Goal: Task Accomplishment & Management: Manage account settings

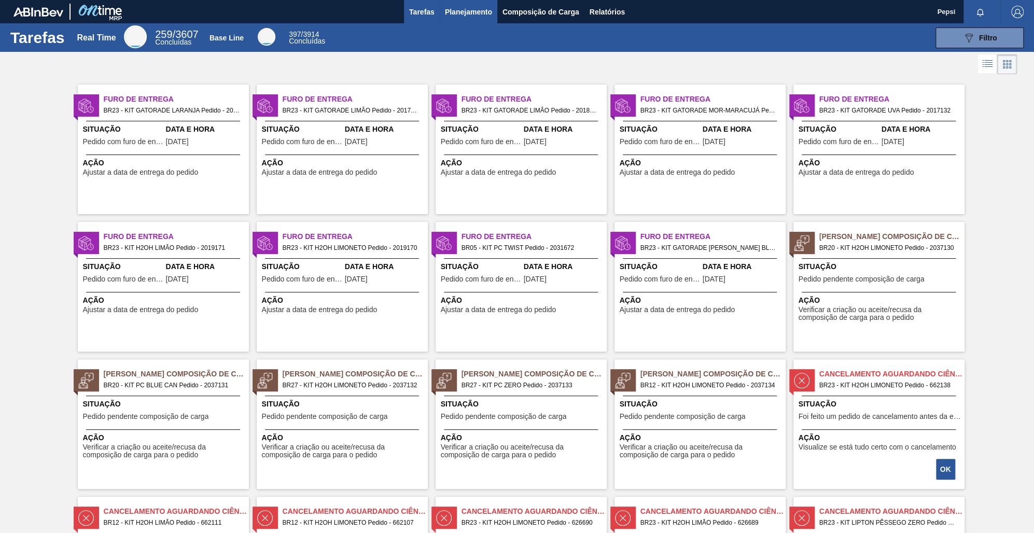
click at [461, 13] on span "Planejamento" at bounding box center [468, 12] width 47 height 12
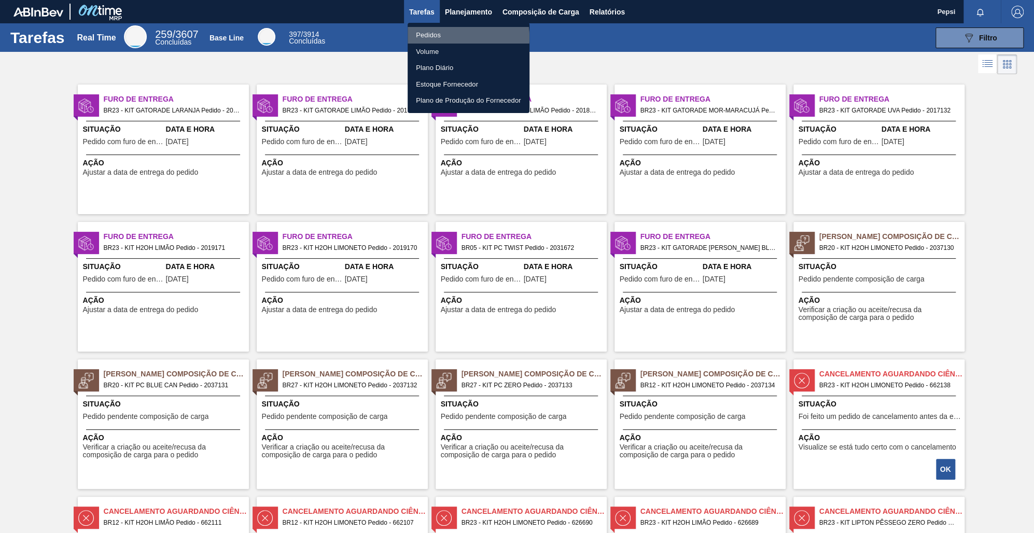
click at [454, 37] on li "Pedidos" at bounding box center [469, 35] width 122 height 17
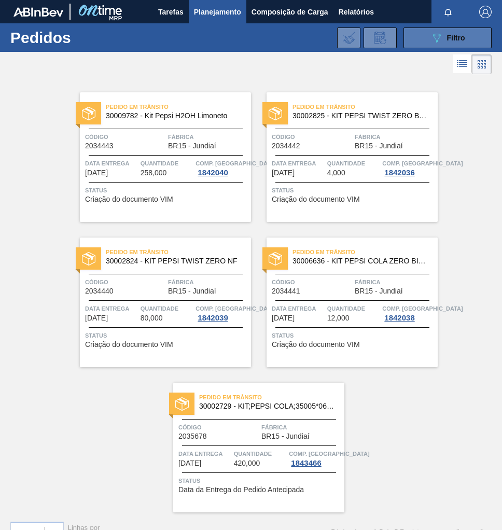
click at [447, 37] on span "Filtro" at bounding box center [456, 38] width 18 height 8
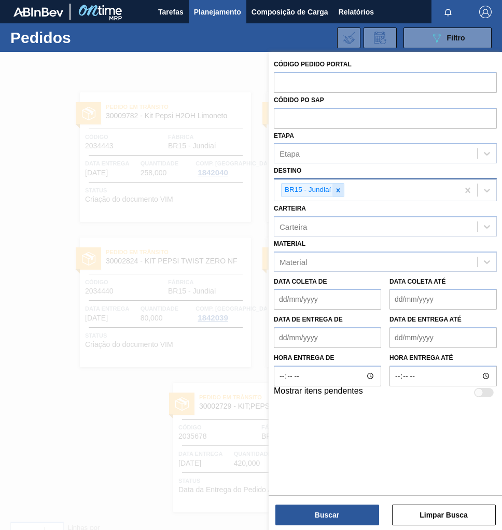
click at [339, 192] on icon at bounding box center [338, 190] width 7 height 7
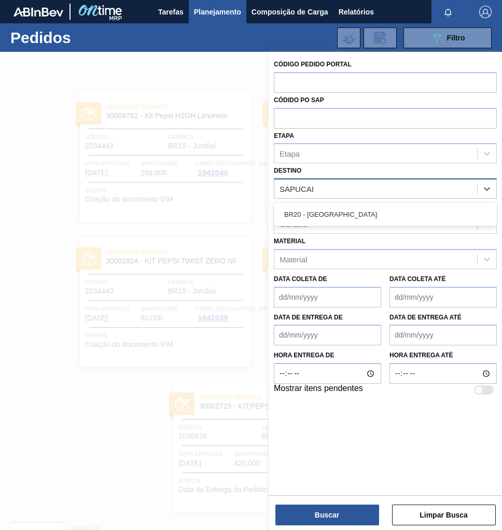
type input "SAPUCAIA"
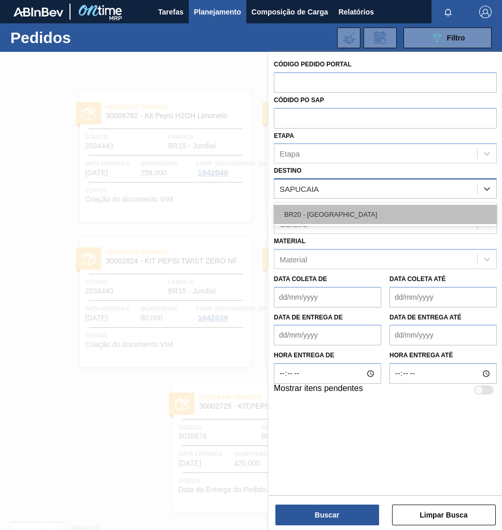
click at [339, 223] on div "BR20 - [GEOGRAPHIC_DATA]" at bounding box center [385, 214] width 223 height 19
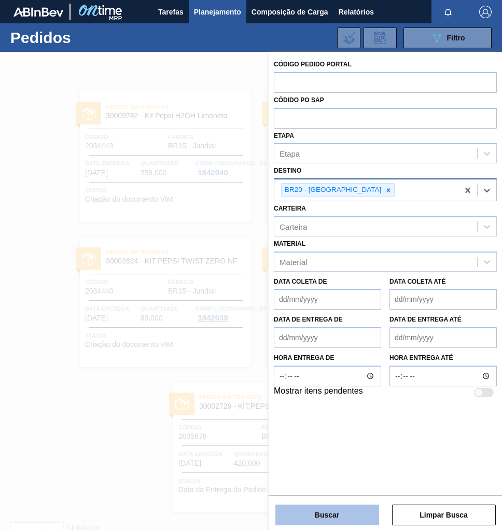
click at [325, 513] on button "Buscar" at bounding box center [327, 515] width 104 height 21
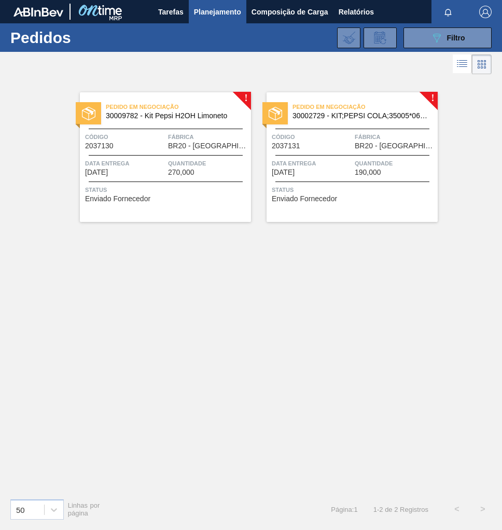
click at [339, 149] on div "Código 2037131" at bounding box center [312, 141] width 80 height 18
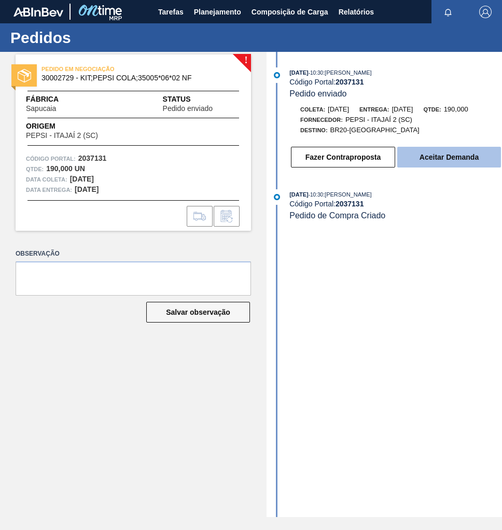
click at [444, 163] on button "Aceitar Demanda" at bounding box center [449, 157] width 104 height 21
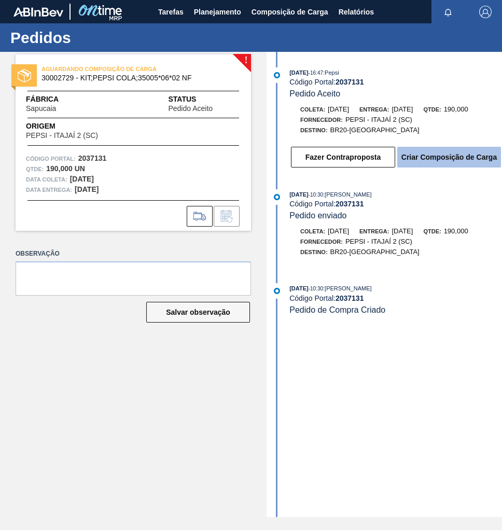
click at [443, 160] on button "Criar Composição de Carga" at bounding box center [449, 157] width 104 height 21
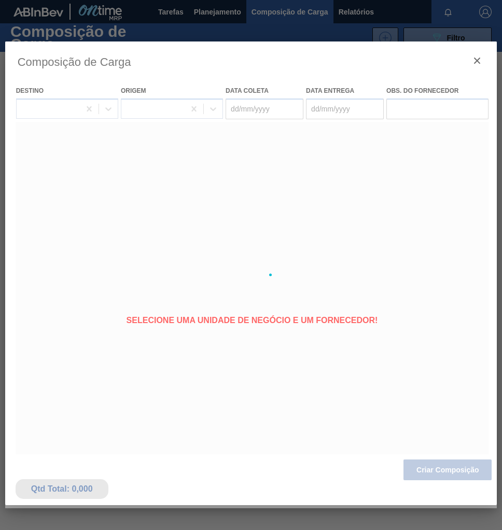
type coleta "[DATE]"
type entrega "25/09/2025"
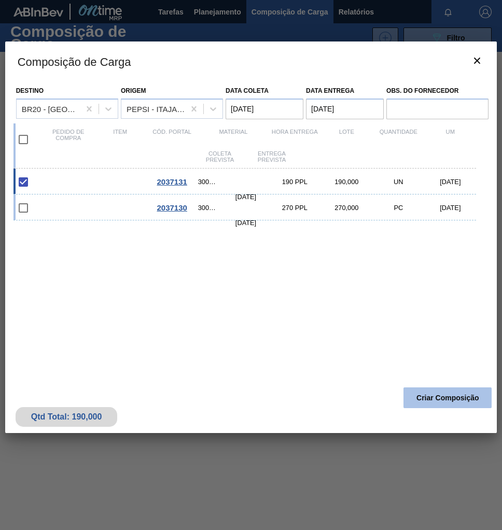
click at [438, 395] on button "Criar Composição" at bounding box center [448, 397] width 88 height 21
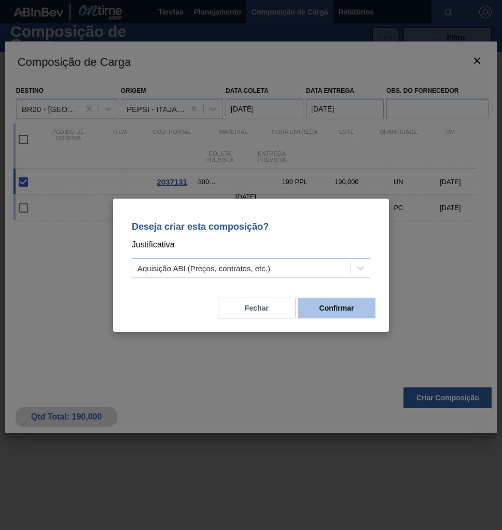
click at [344, 313] on button "Confirmar" at bounding box center [337, 308] width 78 height 21
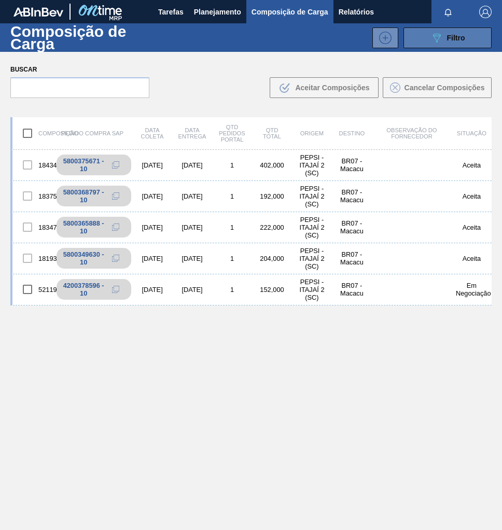
click at [471, 30] on button "089F7B8B-B2A5-4AFE-B5C0-19BA573D28AC Filtro" at bounding box center [448, 37] width 88 height 21
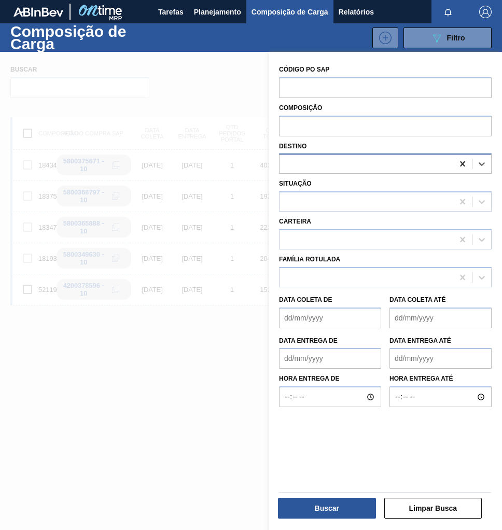
click at [457, 164] on icon at bounding box center [462, 164] width 10 height 10
type input "SAPU"
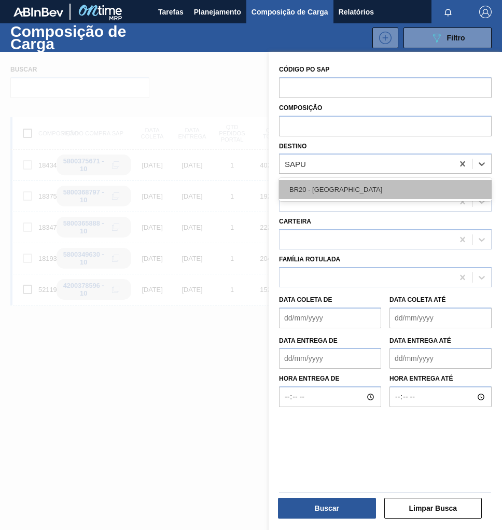
click at [355, 195] on div "BR20 - [GEOGRAPHIC_DATA]" at bounding box center [385, 189] width 213 height 19
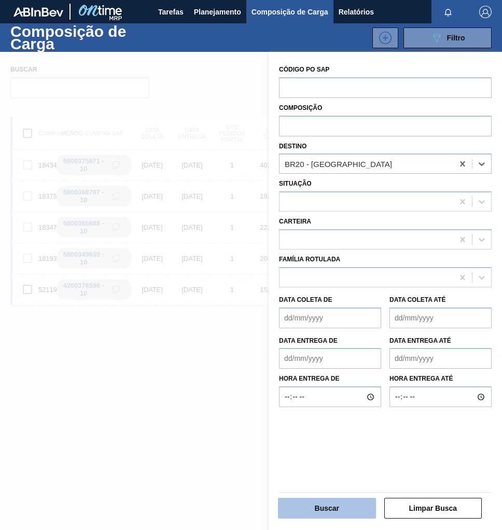
click at [334, 509] on button "Buscar" at bounding box center [327, 508] width 98 height 21
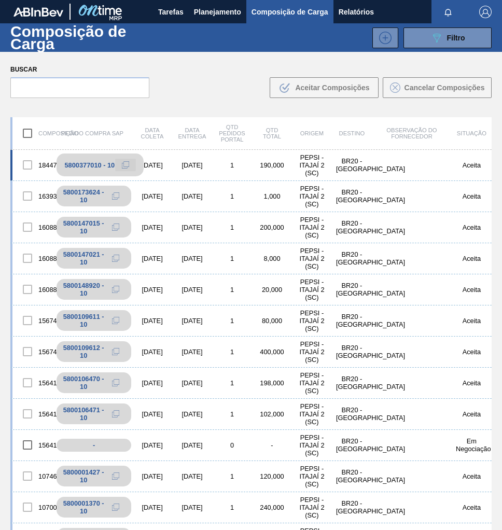
click at [128, 166] on icon at bounding box center [125, 164] width 7 height 7
click at [210, 13] on span "Planejamento" at bounding box center [217, 12] width 47 height 12
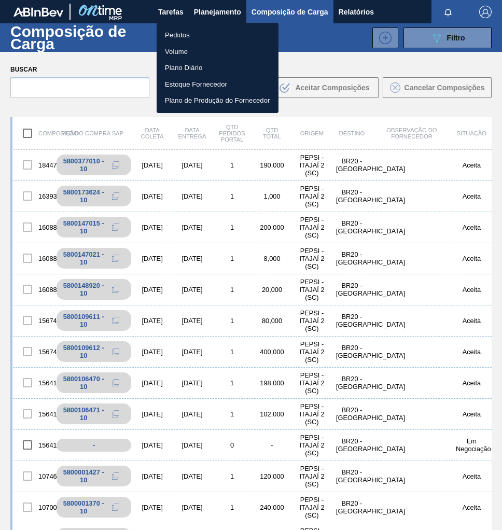
click at [187, 36] on li "Pedidos" at bounding box center [218, 35] width 122 height 17
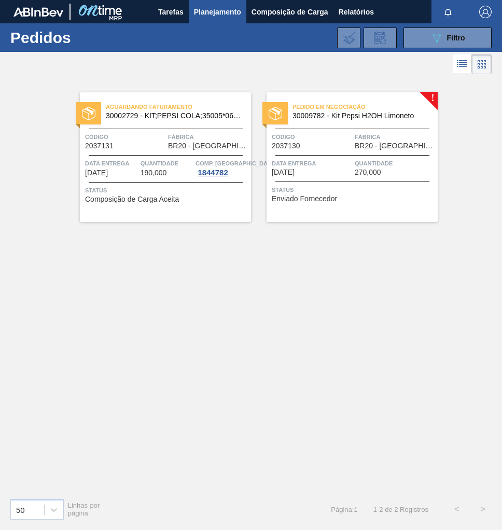
click at [378, 176] on span "270,000" at bounding box center [368, 173] width 26 height 8
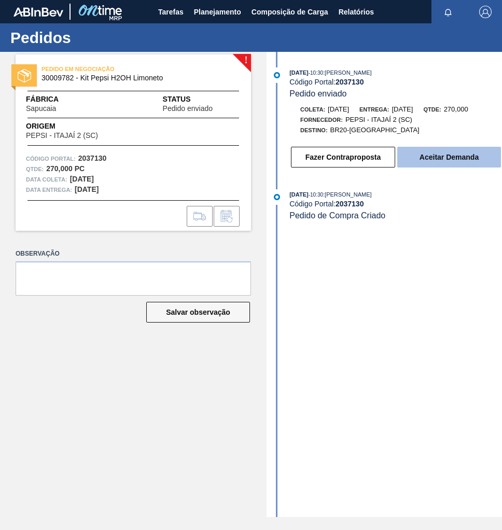
click at [449, 158] on button "Aceitar Demanda" at bounding box center [449, 157] width 104 height 21
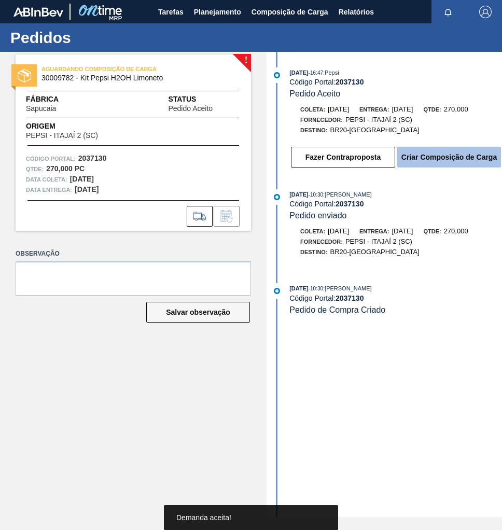
click at [457, 164] on button "Criar Composição de Carga" at bounding box center [449, 157] width 104 height 21
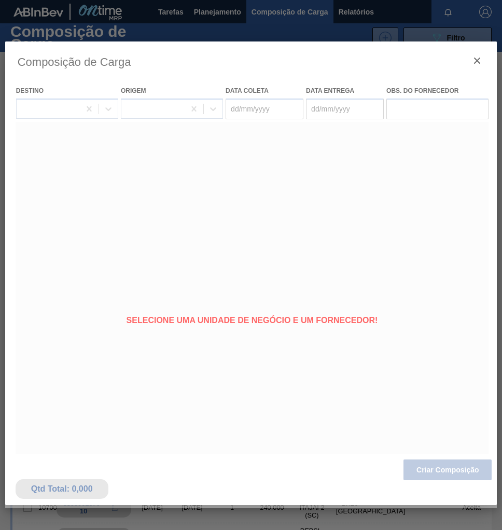
type coleta "[DATE]"
type entrega "[DATE]"
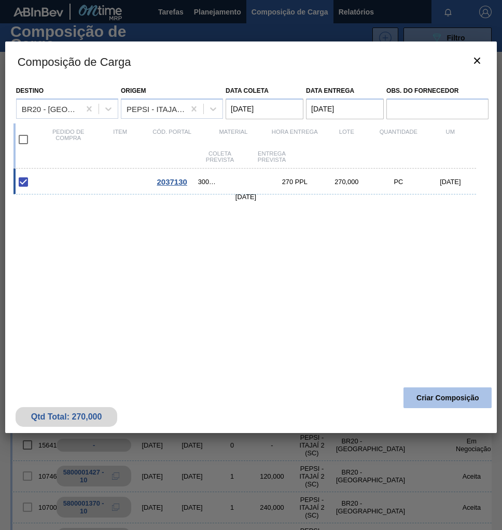
click at [438, 399] on button "Criar Composição" at bounding box center [448, 397] width 88 height 21
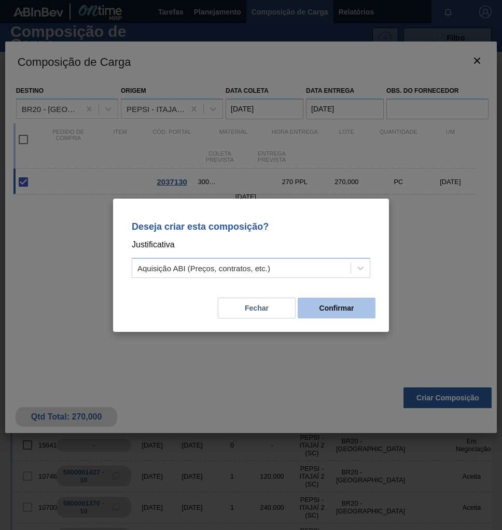
click at [347, 312] on button "Confirmar" at bounding box center [337, 308] width 78 height 21
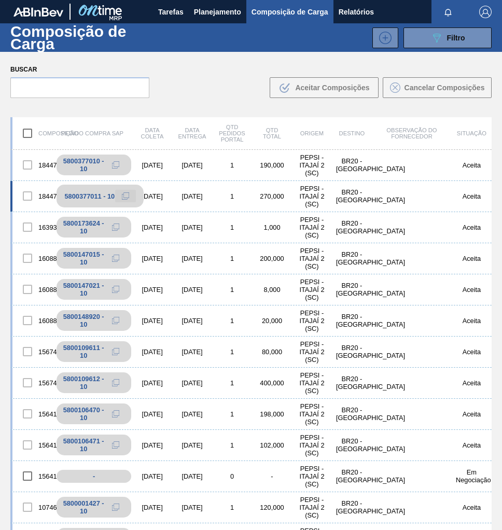
click at [123, 196] on icon at bounding box center [125, 195] width 7 height 7
click at [210, 10] on span "Planejamento" at bounding box center [217, 12] width 47 height 12
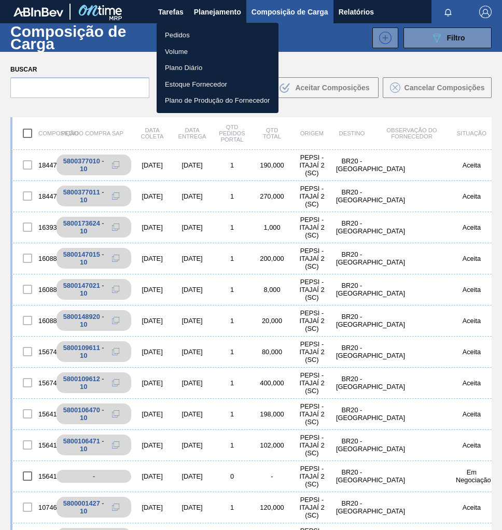
click at [180, 34] on li "Pedidos" at bounding box center [218, 35] width 122 height 17
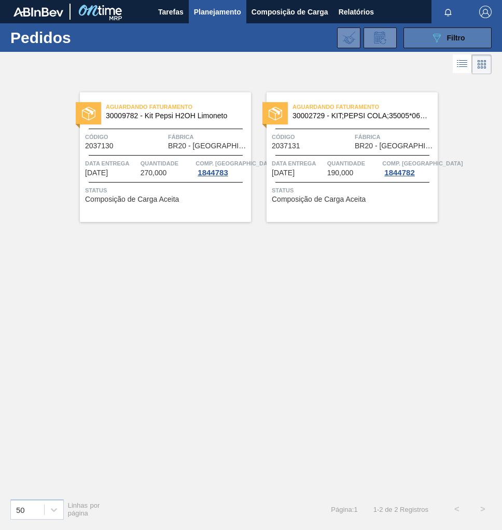
click at [450, 39] on span "Filtro" at bounding box center [456, 38] width 18 height 8
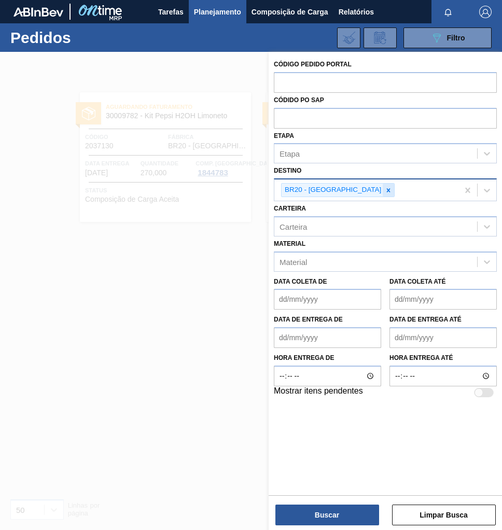
click at [385, 188] on icon at bounding box center [388, 190] width 7 height 7
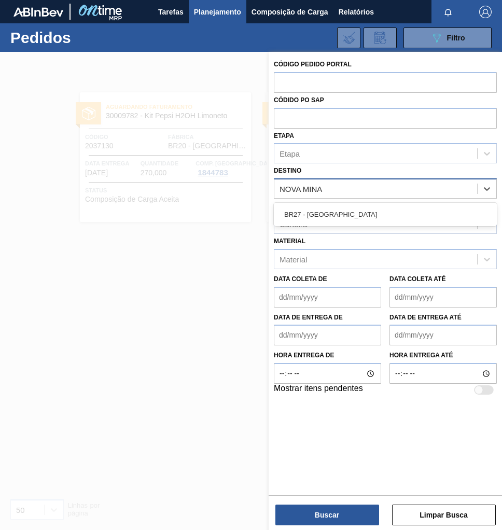
type input "NOVA MINAS"
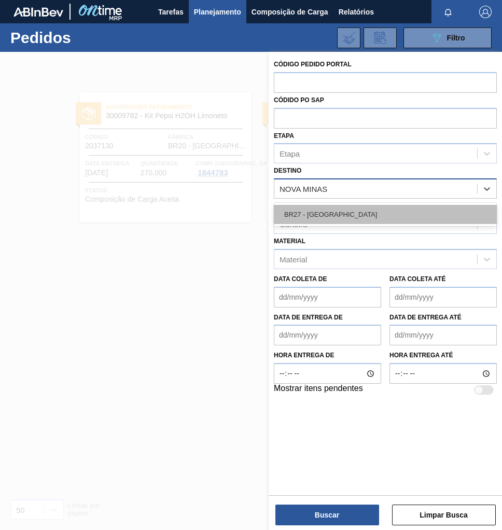
click at [337, 211] on div "BR27 - [GEOGRAPHIC_DATA]" at bounding box center [385, 214] width 223 height 19
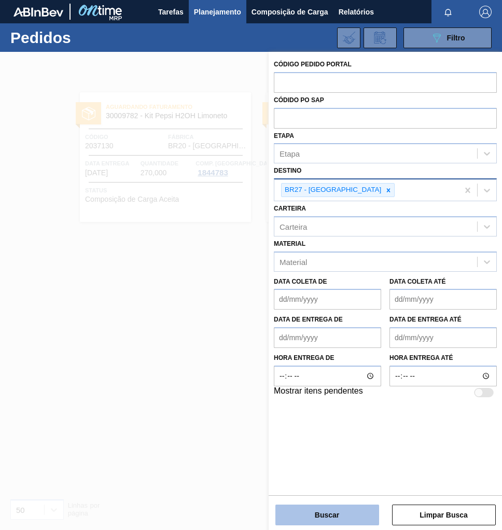
click at [340, 515] on button "Buscar" at bounding box center [327, 515] width 104 height 21
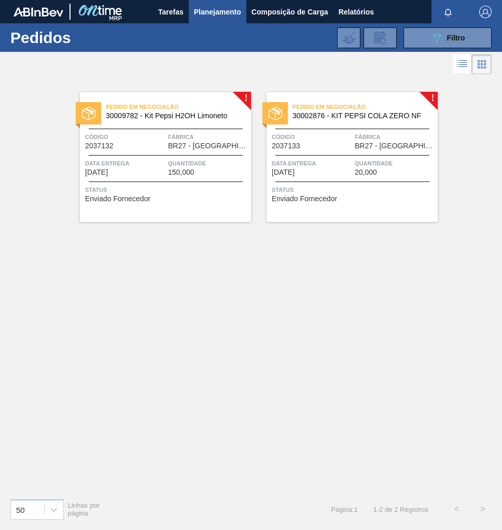
click at [371, 182] on div "Pedido em Negociação 30002876 - KIT PEPSI COLA ZERO NF Código 2037133 Fábrica B…" at bounding box center [352, 157] width 171 height 130
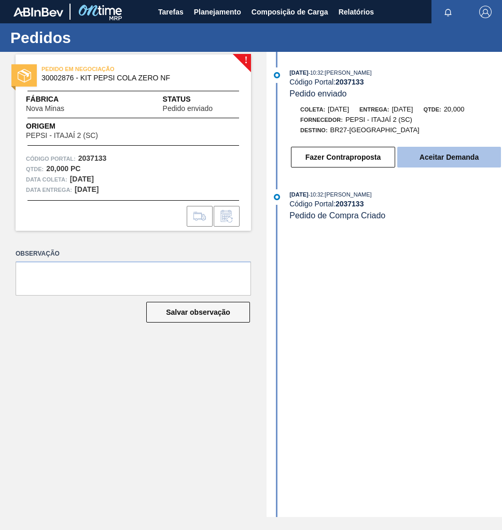
click at [438, 164] on button "Aceitar Demanda" at bounding box center [449, 157] width 104 height 21
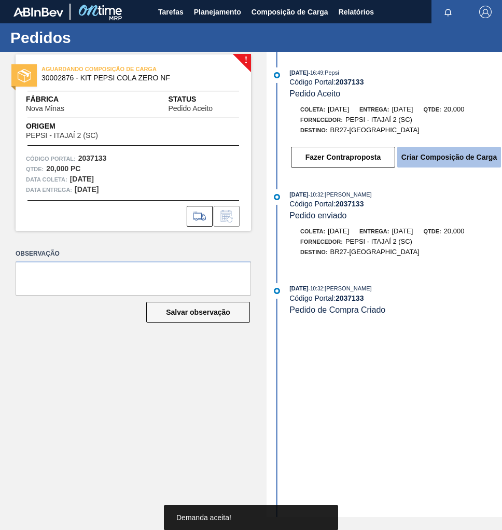
click at [453, 161] on button "Criar Composição de Carga" at bounding box center [449, 157] width 104 height 21
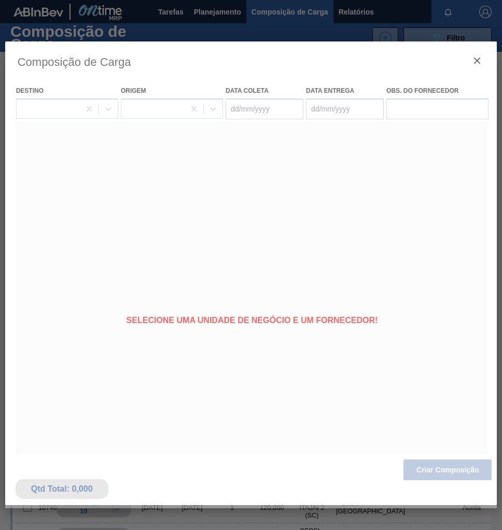
type coleta "[DATE]"
type entrega "27/09/2025"
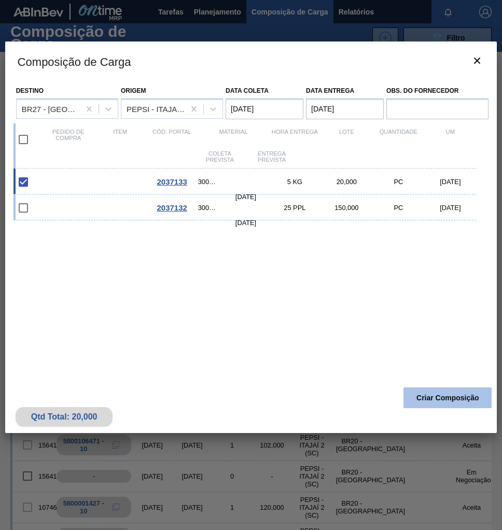
click at [461, 401] on button "Criar Composição" at bounding box center [448, 397] width 88 height 21
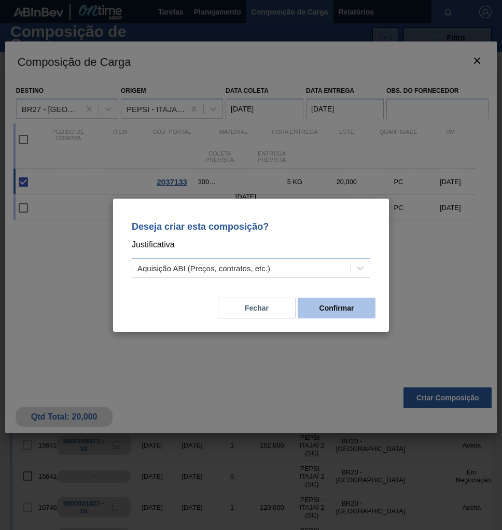
click at [342, 308] on button "Confirmar" at bounding box center [337, 308] width 78 height 21
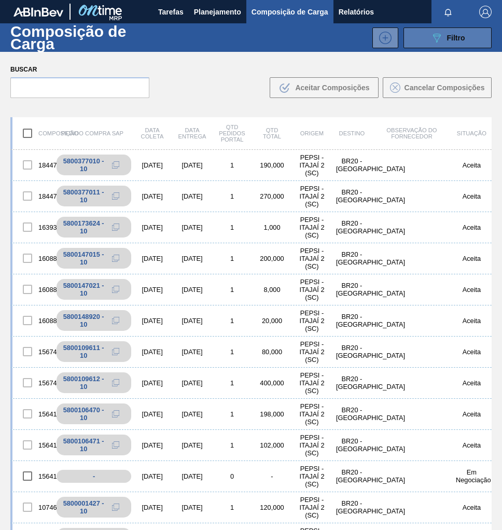
click at [459, 40] on span "Filtro" at bounding box center [456, 38] width 18 height 8
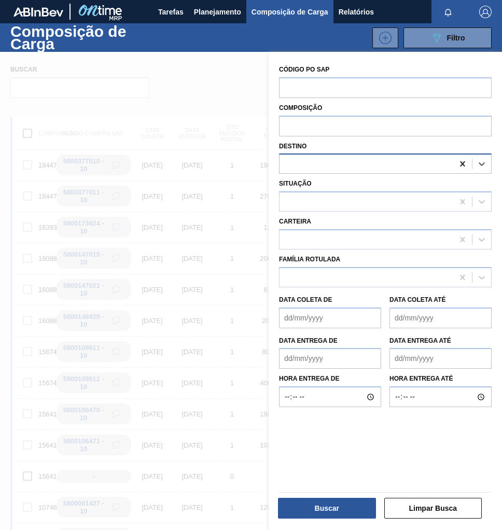
click at [457, 164] on icon at bounding box center [462, 164] width 10 height 10
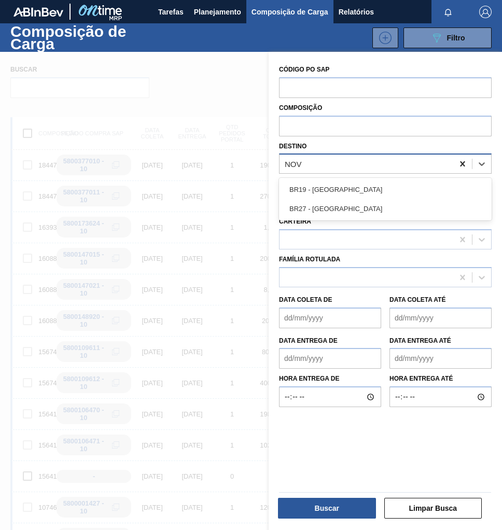
type input "NOVA"
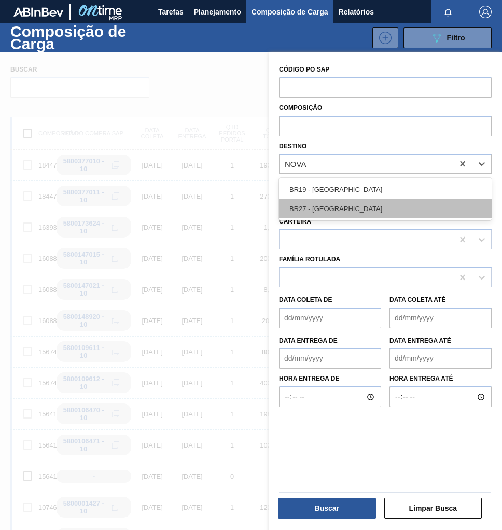
click at [362, 209] on div "BR27 - Nova Minas" at bounding box center [385, 208] width 213 height 19
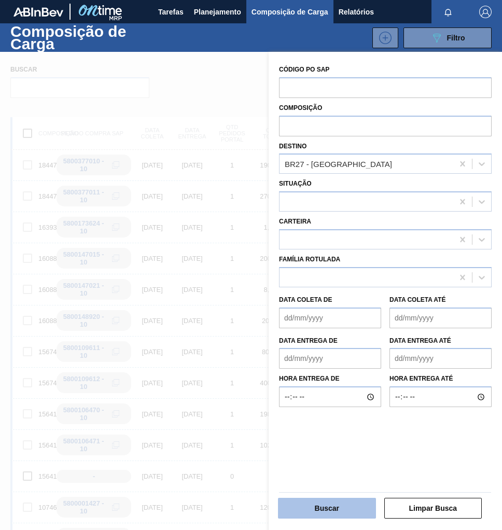
click at [324, 507] on button "Buscar" at bounding box center [327, 508] width 98 height 21
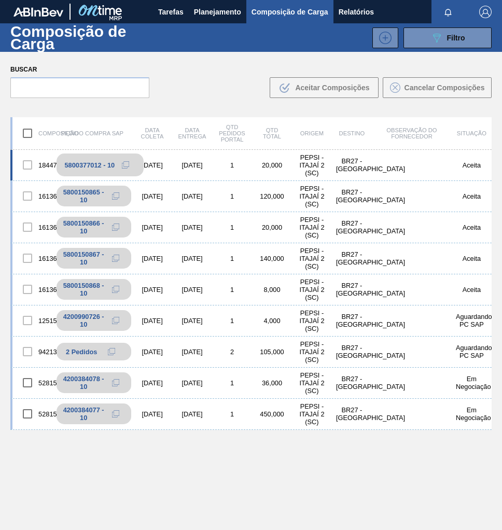
drag, startPoint x: 123, startPoint y: 165, endPoint x: 83, endPoint y: 161, distance: 40.1
click at [123, 165] on icon at bounding box center [125, 164] width 7 height 7
click at [202, 7] on span "Planejamento" at bounding box center [217, 12] width 47 height 12
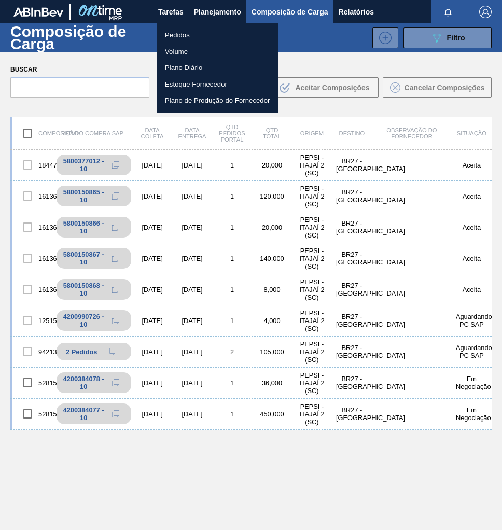
click at [182, 32] on li "Pedidos" at bounding box center [218, 35] width 122 height 17
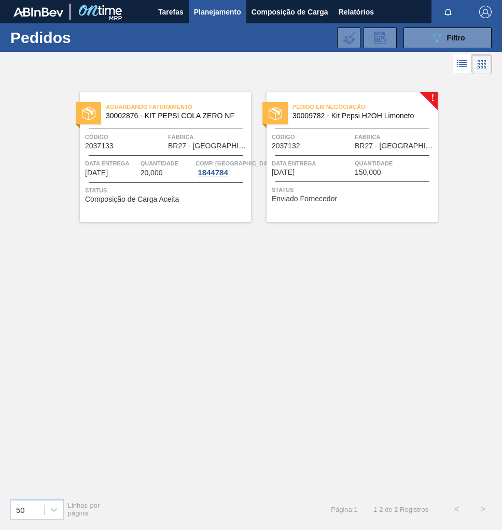
click at [315, 152] on div "Pedido em Negociação 30009782 - Kit Pepsi H2OH Limoneto Código 2037132 Fábrica …" at bounding box center [352, 157] width 171 height 130
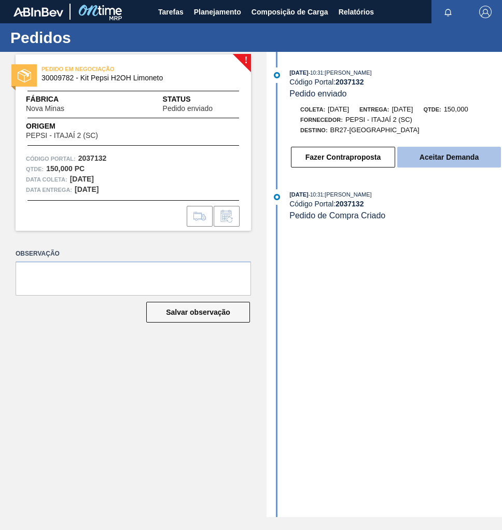
click at [451, 161] on button "Aceitar Demanda" at bounding box center [449, 157] width 104 height 21
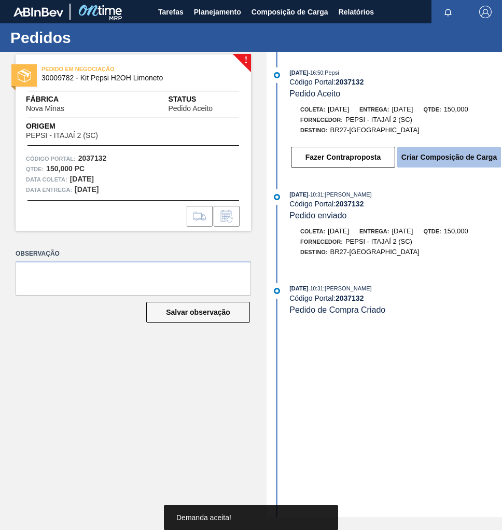
click at [468, 162] on button "Criar Composição de Carga" at bounding box center [449, 157] width 104 height 21
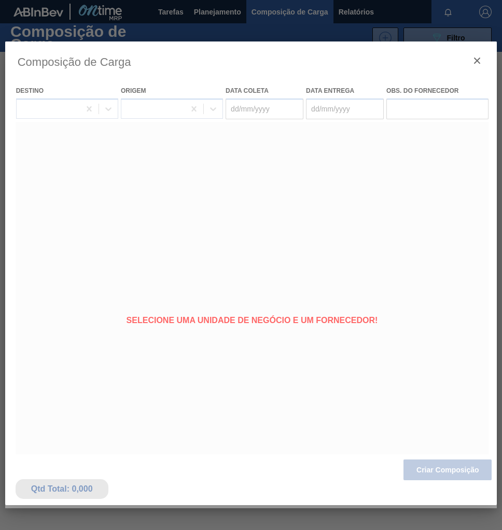
type coleta "24/09/2025"
type entrega "27/09/2025"
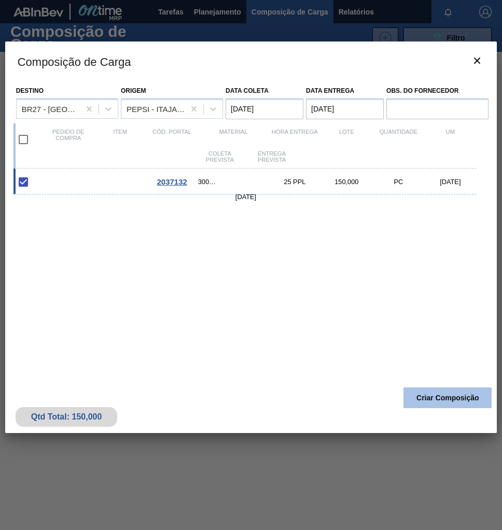
click at [442, 401] on button "Criar Composição" at bounding box center [448, 397] width 88 height 21
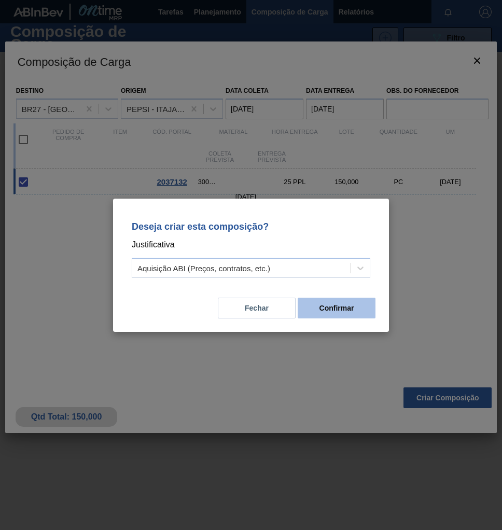
click at [370, 316] on button "Confirmar" at bounding box center [337, 308] width 78 height 21
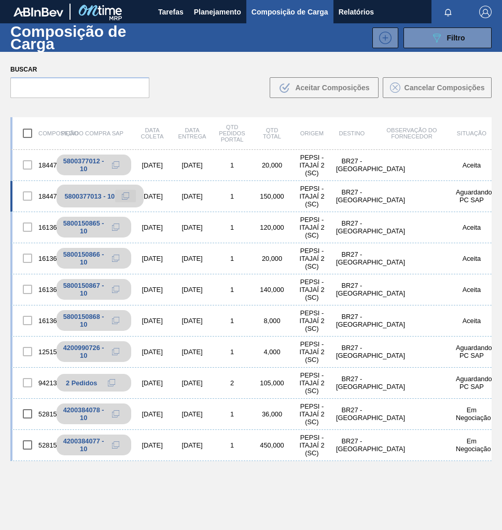
click at [126, 197] on icon at bounding box center [125, 195] width 7 height 7
click at [204, 12] on span "Planejamento" at bounding box center [217, 12] width 47 height 12
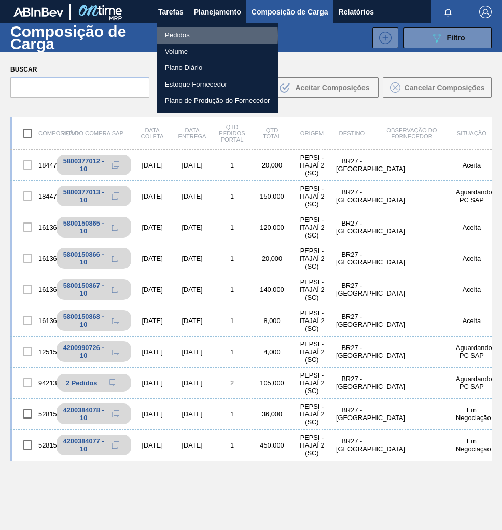
click at [173, 36] on li "Pedidos" at bounding box center [218, 35] width 122 height 17
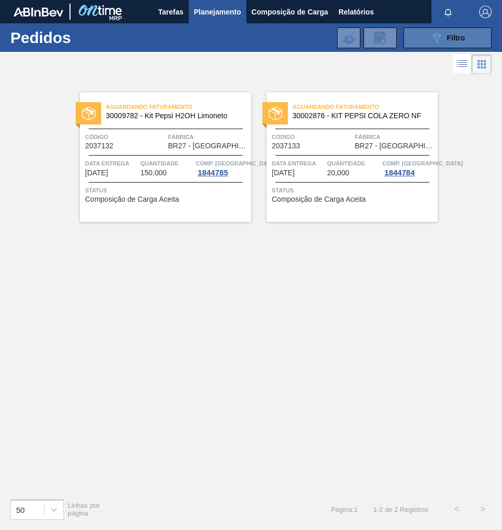
click at [455, 42] on div "089F7B8B-B2A5-4AFE-B5C0-19BA573D28AC Filtro" at bounding box center [448, 38] width 35 height 12
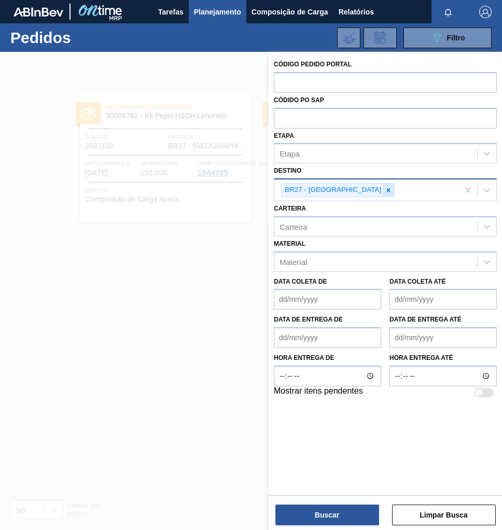
click at [383, 188] on div at bounding box center [388, 190] width 11 height 13
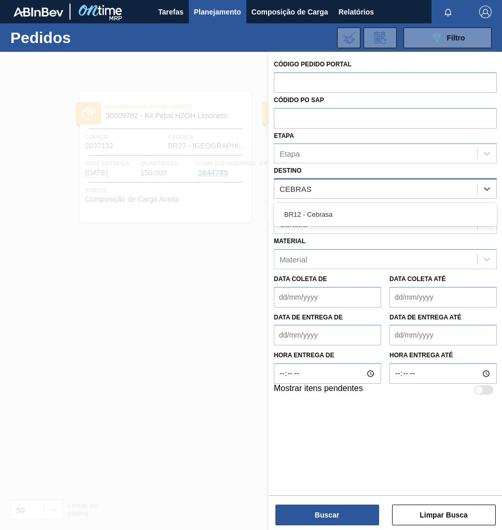
type input "CEBRASA"
click at [323, 210] on div "BR12 - Cebrasa" at bounding box center [385, 214] width 223 height 19
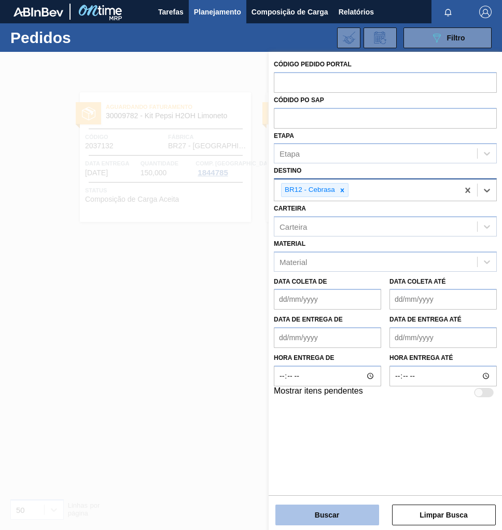
click at [352, 519] on button "Buscar" at bounding box center [327, 515] width 104 height 21
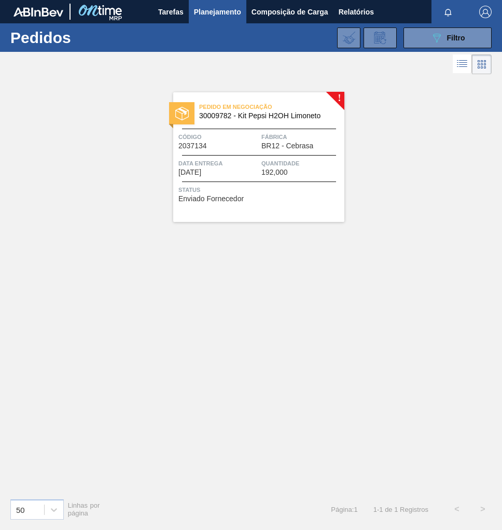
click at [283, 152] on div "Pedido em Negociação 30009782 - Kit Pepsi H2OH Limoneto Código 2037134 Fábrica …" at bounding box center [258, 157] width 171 height 130
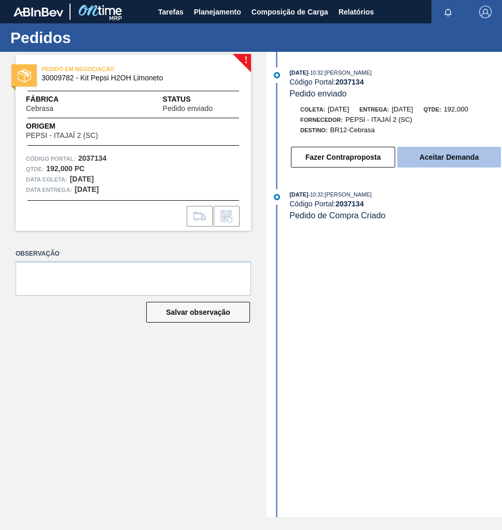
click at [441, 157] on button "Aceitar Demanda" at bounding box center [449, 157] width 104 height 21
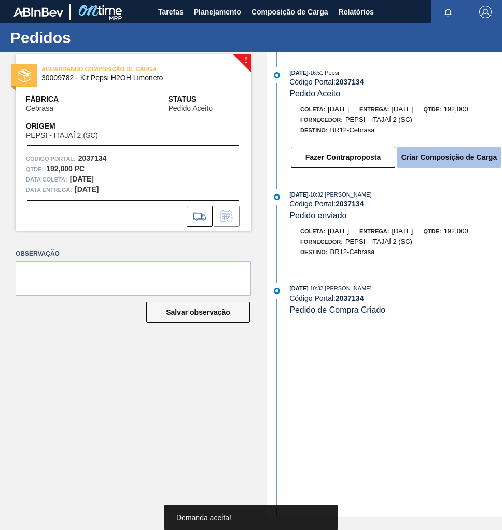
click at [460, 157] on button "Criar Composição de Carga" at bounding box center [449, 157] width 104 height 21
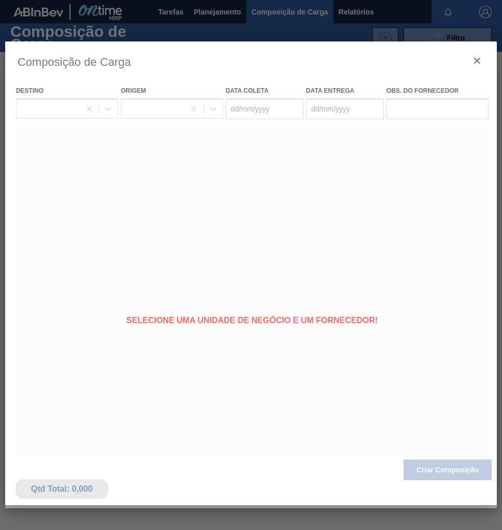
type coleta "24/09/2025"
type entrega "29/09/2025"
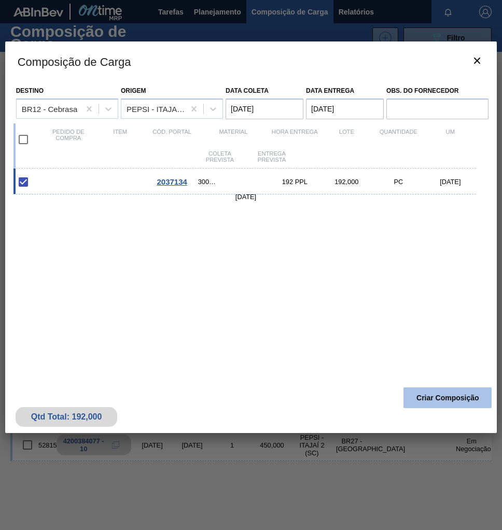
click at [457, 399] on button "Criar Composição" at bounding box center [448, 397] width 88 height 21
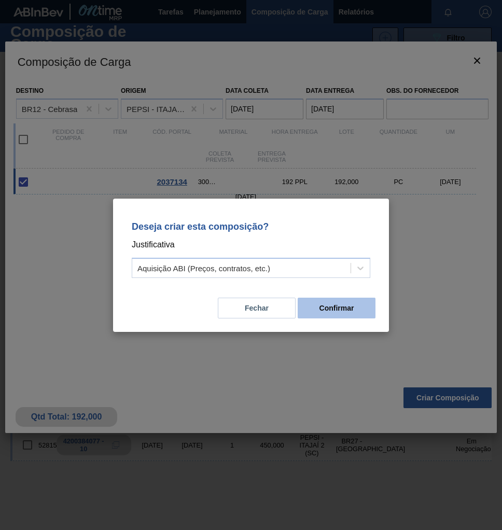
click at [356, 314] on button "Confirmar" at bounding box center [337, 308] width 78 height 21
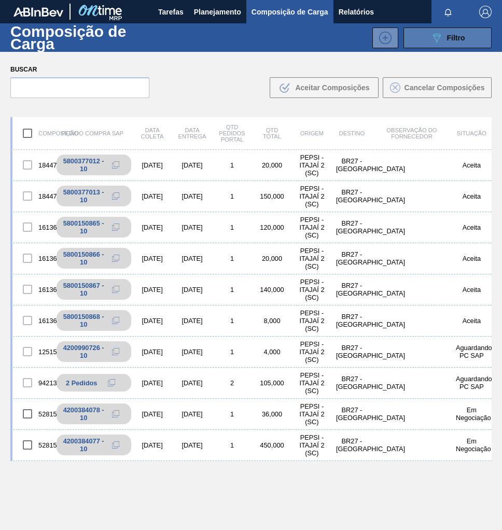
click at [455, 37] on span "Filtro" at bounding box center [456, 38] width 18 height 8
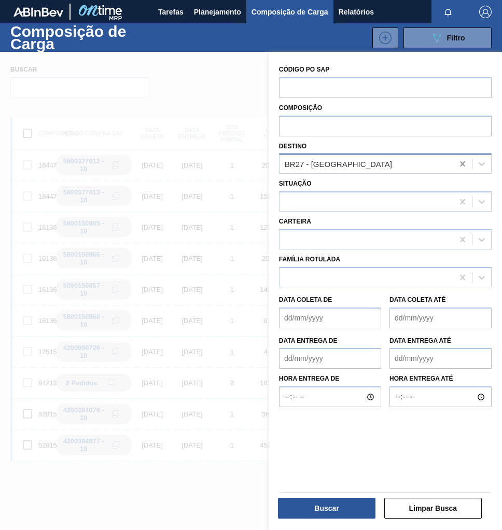
click at [462, 164] on icon at bounding box center [462, 163] width 5 height 5
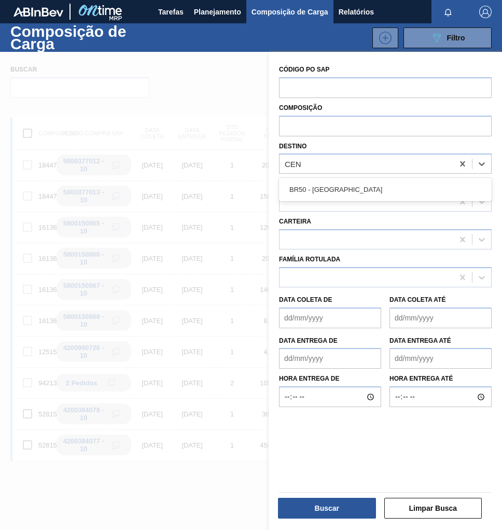
type input "CE"
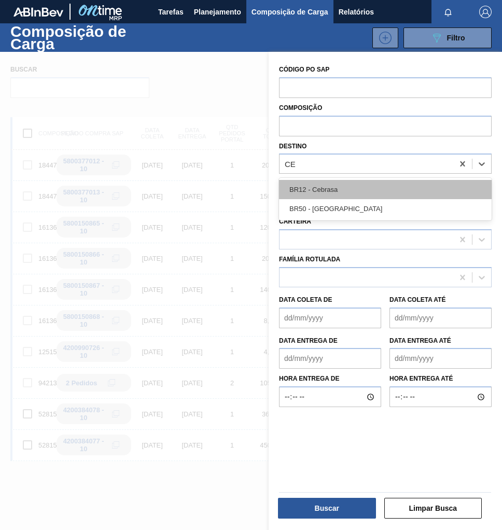
click at [356, 185] on div "BR12 - Cebrasa" at bounding box center [385, 189] width 213 height 19
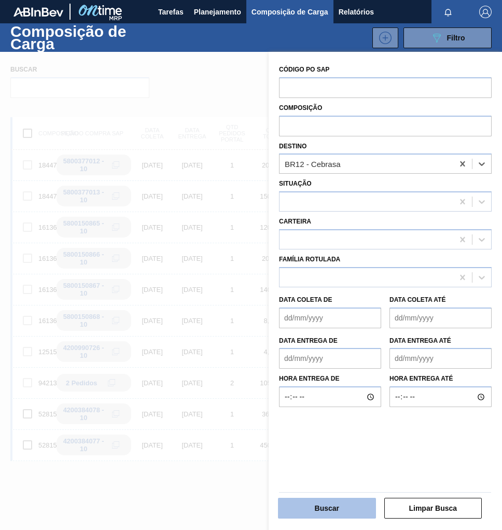
click at [316, 509] on button "Buscar" at bounding box center [327, 508] width 98 height 21
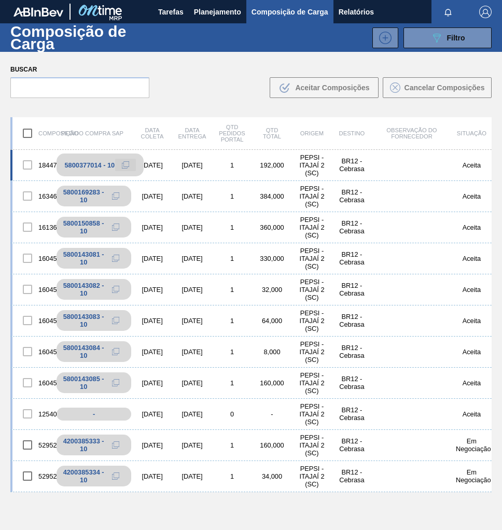
click at [126, 167] on icon at bounding box center [125, 164] width 7 height 7
